Goal: Navigation & Orientation: Go to known website

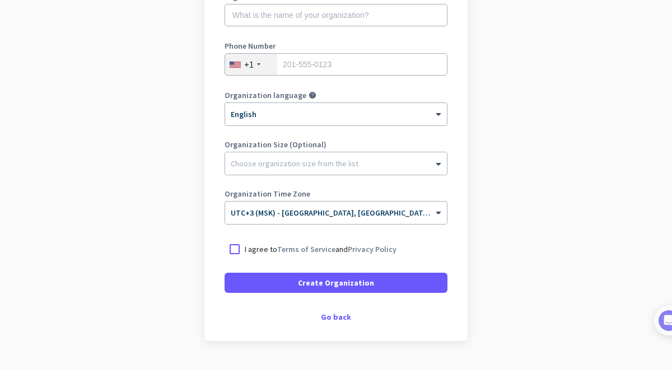
scroll to position [207, 0]
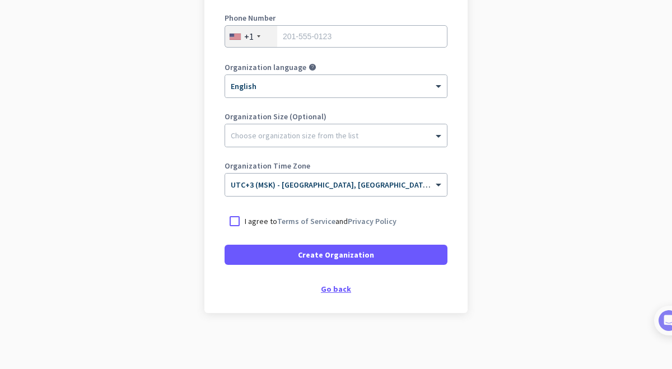
click at [340, 286] on div "Go back" at bounding box center [335, 289] width 223 height 8
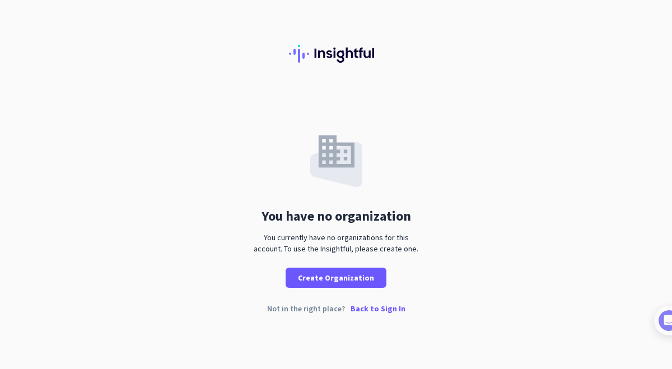
click at [358, 311] on p "Back to Sign In" at bounding box center [377, 309] width 55 height 8
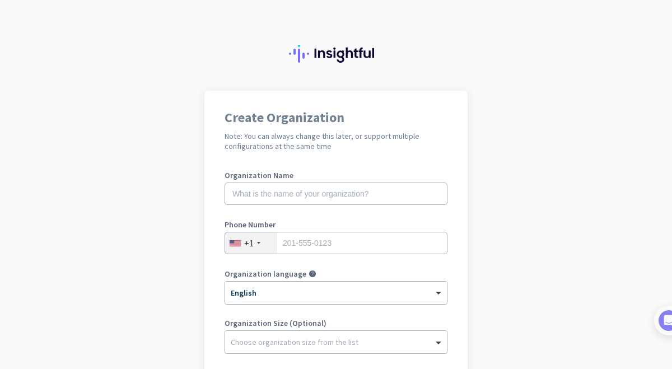
scroll to position [207, 0]
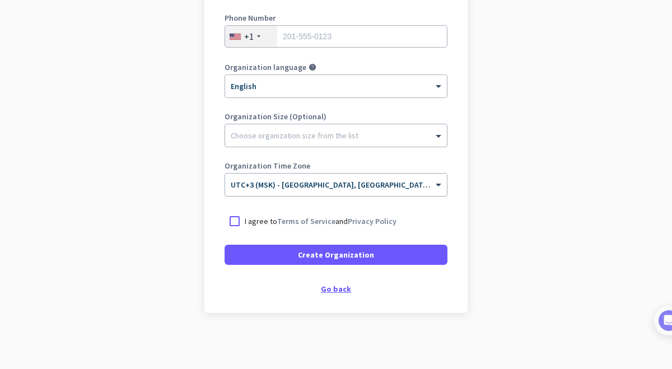
click at [338, 293] on div "Go back" at bounding box center [335, 289] width 223 height 8
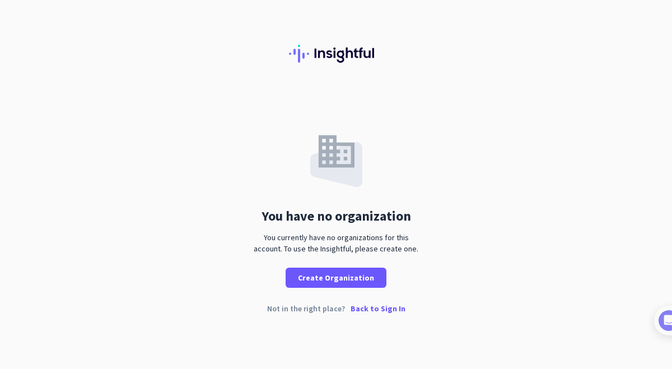
click at [369, 308] on p "Back to Sign In" at bounding box center [377, 309] width 55 height 8
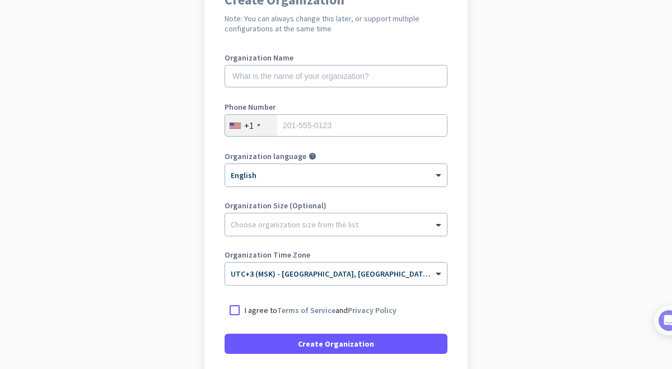
scroll to position [207, 0]
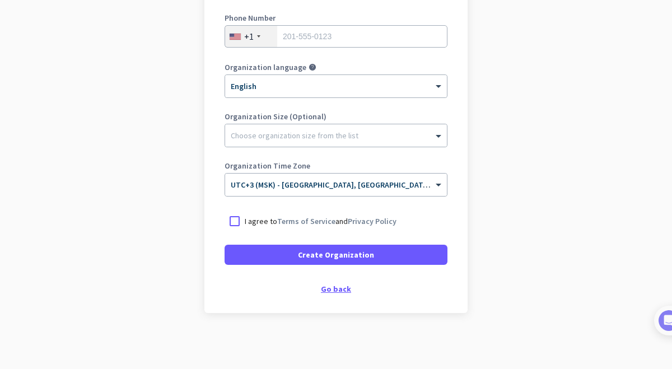
click at [333, 293] on div "Go back" at bounding box center [335, 289] width 223 height 8
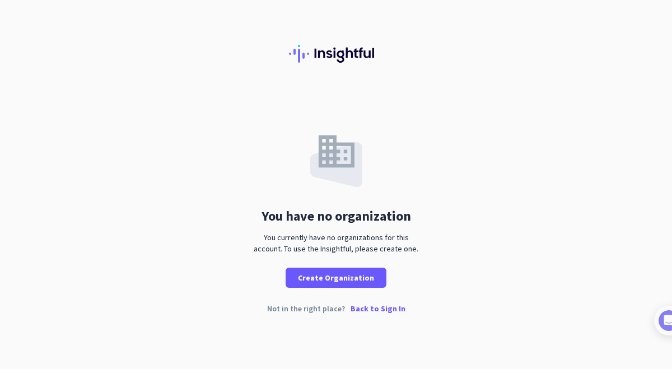
click at [359, 312] on p "Back to Sign In" at bounding box center [377, 309] width 55 height 8
